Goal: Information Seeking & Learning: Learn about a topic

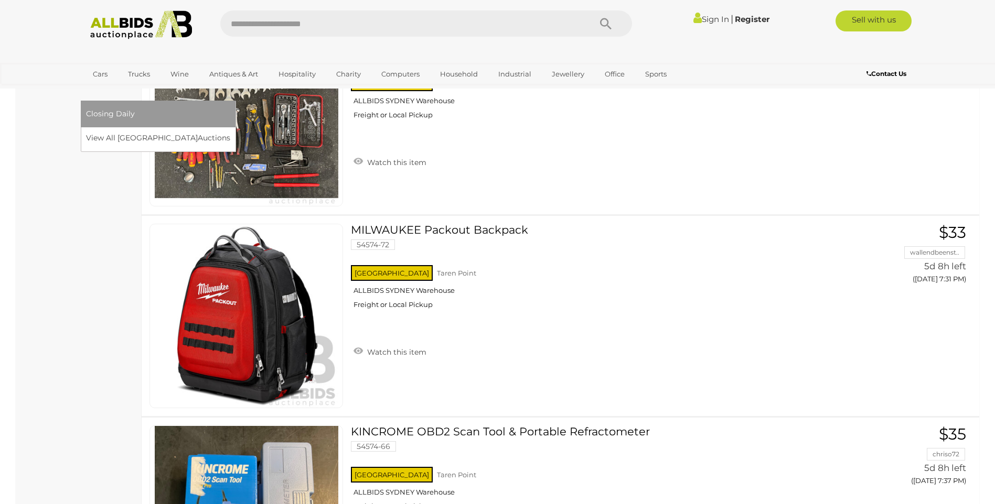
scroll to position [8745, 0]
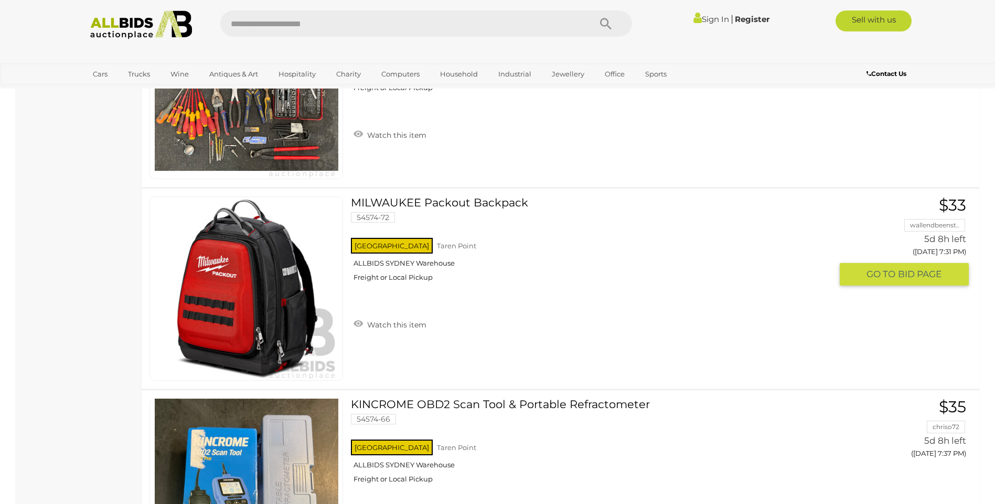
click at [230, 224] on link at bounding box center [245, 289] width 193 height 185
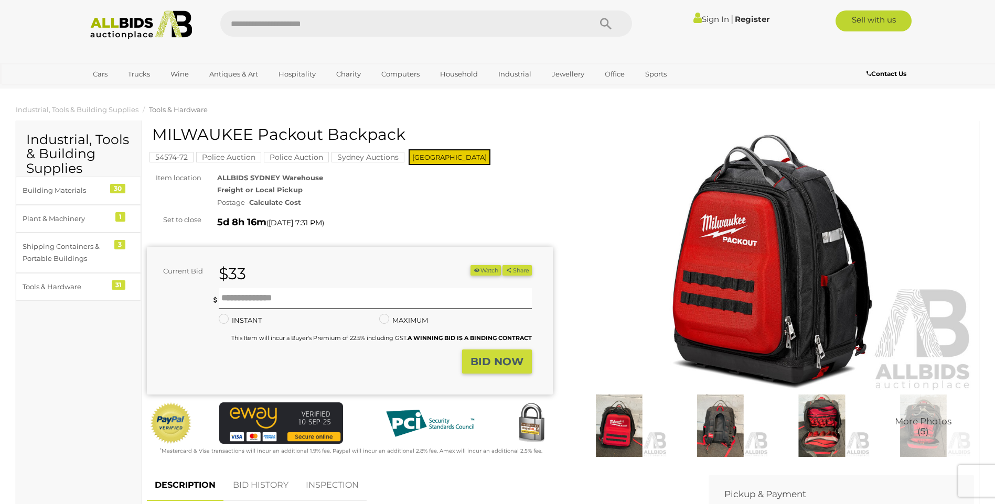
click at [772, 311] on img at bounding box center [771, 262] width 406 height 262
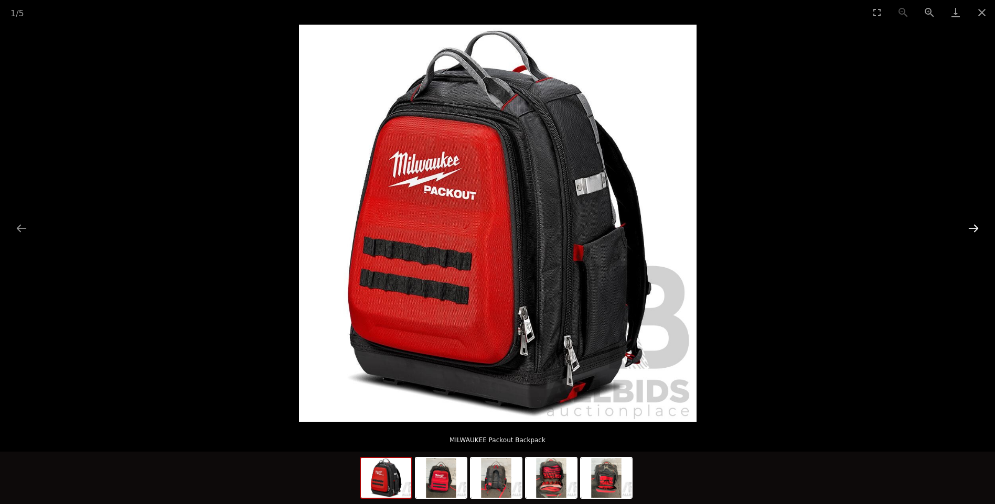
click at [973, 228] on button "Next slide" at bounding box center [973, 228] width 22 height 20
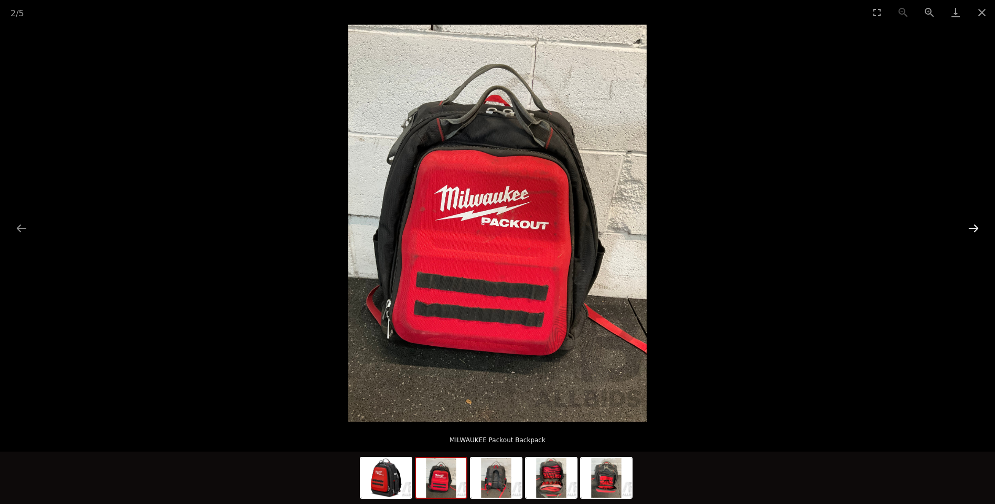
click at [973, 228] on button "Next slide" at bounding box center [973, 228] width 22 height 20
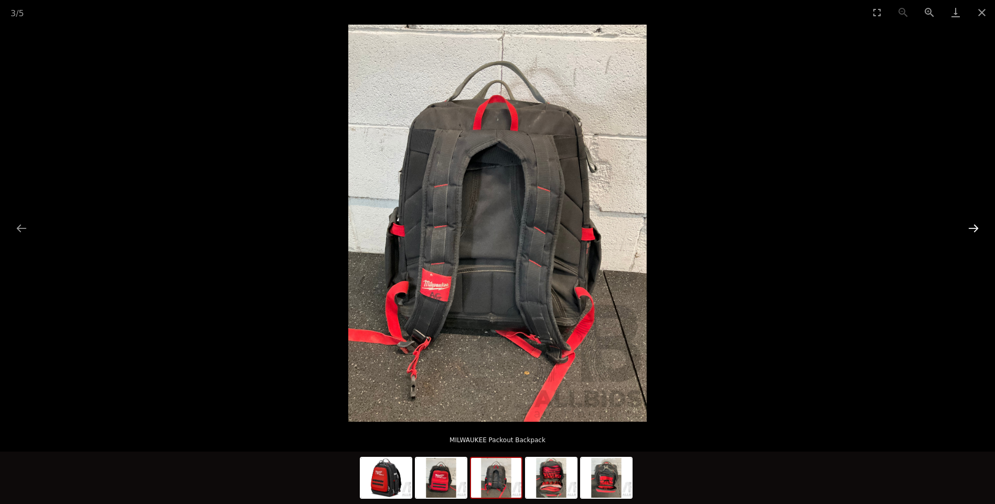
click at [974, 228] on button "Next slide" at bounding box center [973, 228] width 22 height 20
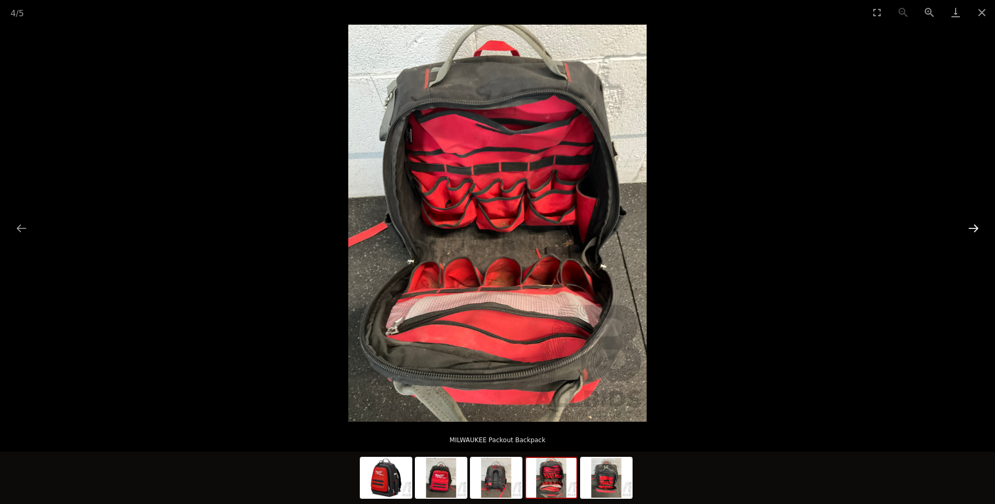
click at [974, 228] on button "Next slide" at bounding box center [973, 228] width 22 height 20
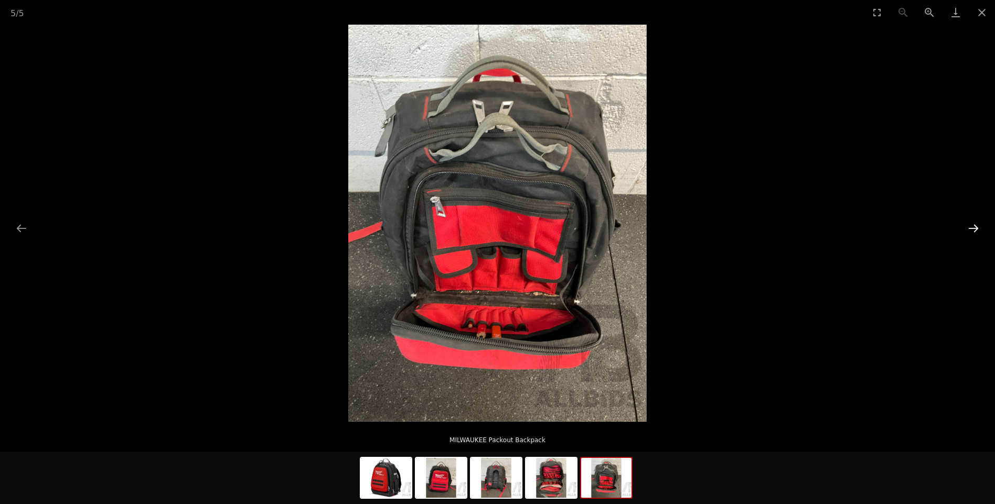
click at [974, 228] on button "Next slide" at bounding box center [973, 228] width 22 height 20
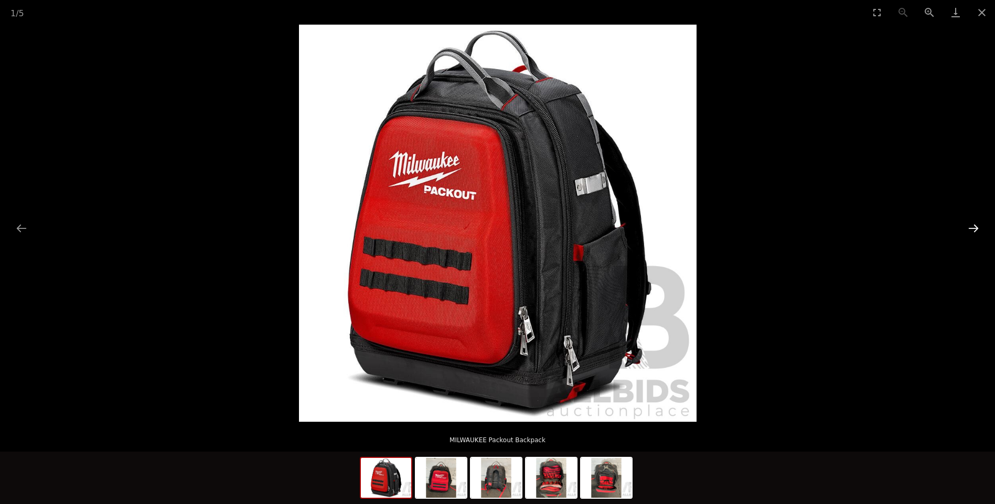
click at [974, 228] on button "Next slide" at bounding box center [973, 228] width 22 height 20
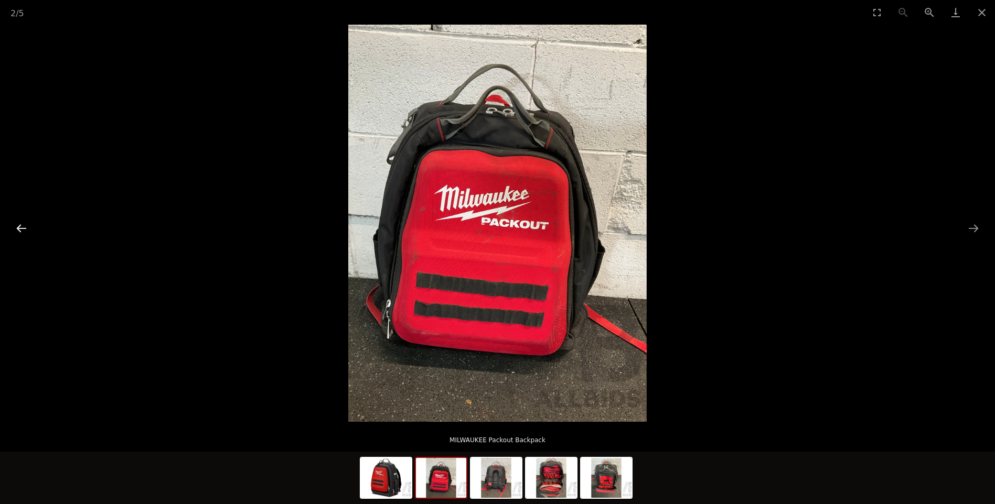
click at [21, 230] on button "Previous slide" at bounding box center [21, 228] width 22 height 20
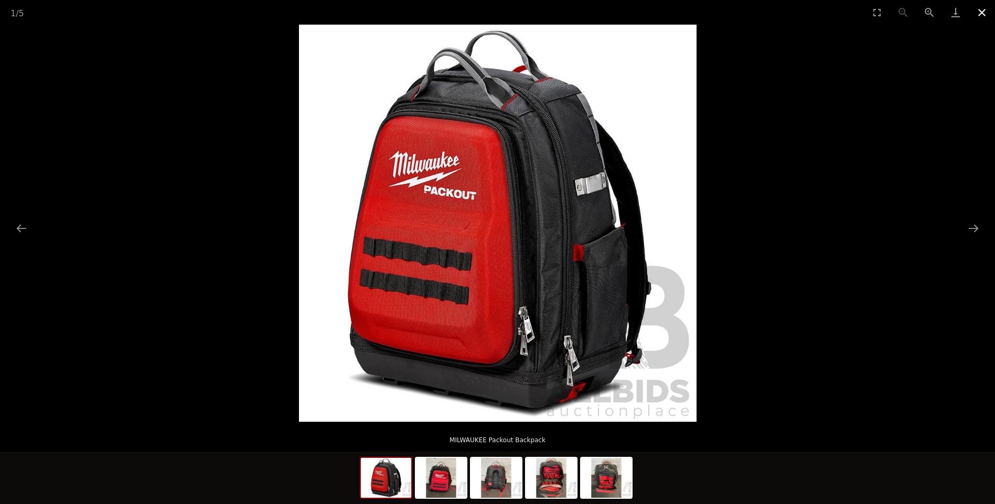
click at [977, 9] on button "Close gallery" at bounding box center [981, 12] width 26 height 25
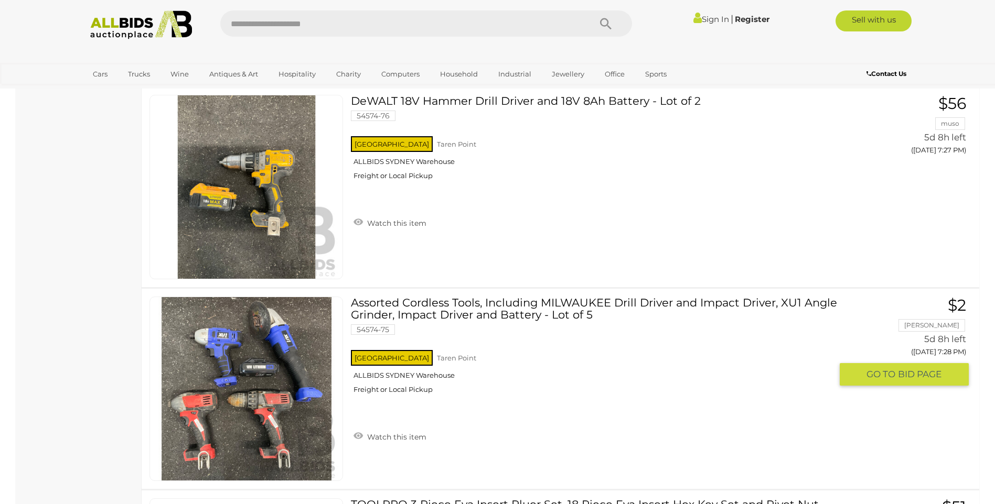
scroll to position [8023, 0]
